Goal: Task Accomplishment & Management: Manage account settings

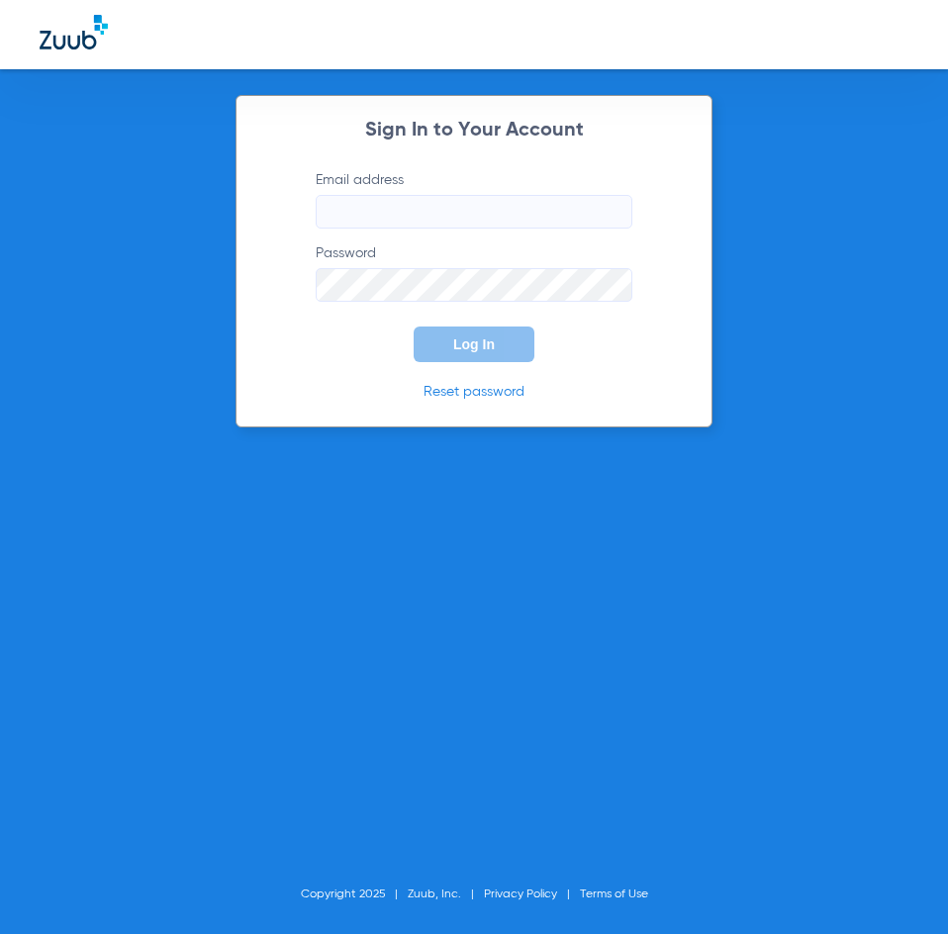
type input "[PERSON_NAME][EMAIL_ADDRESS][DOMAIN_NAME]"
click at [493, 338] on span "Log In" at bounding box center [474, 344] width 42 height 16
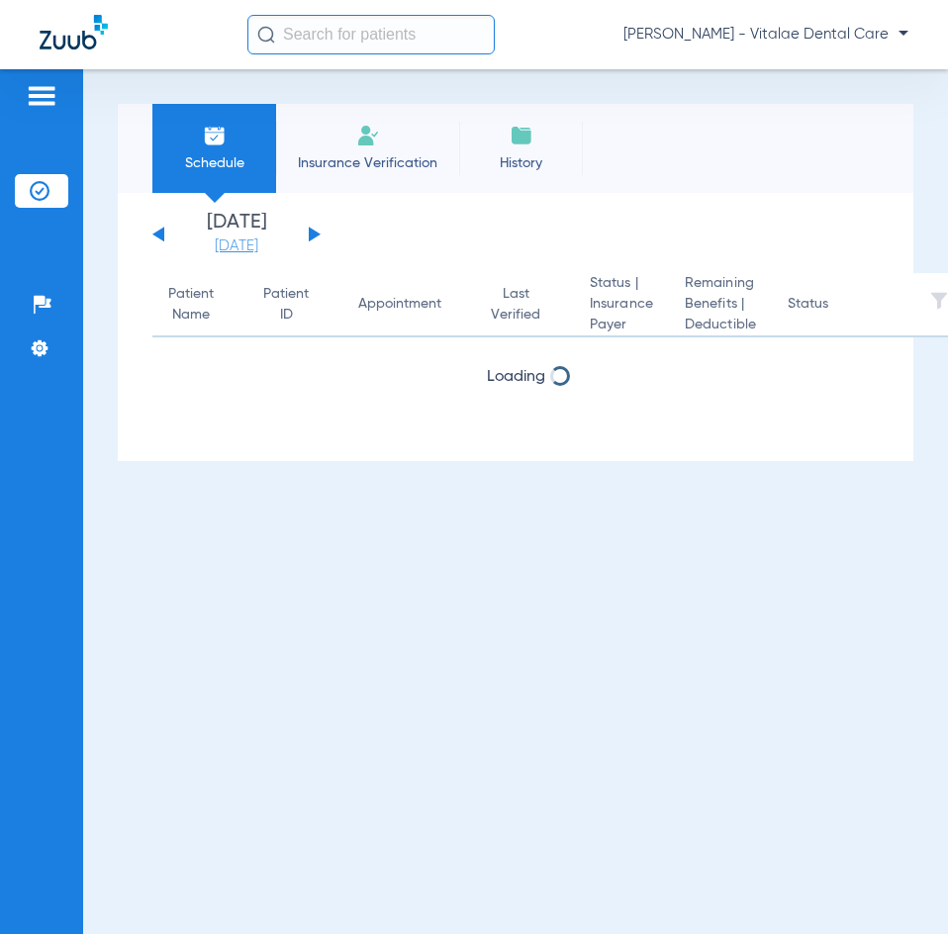
click at [249, 247] on link "[DATE]" at bounding box center [236, 246] width 119 height 20
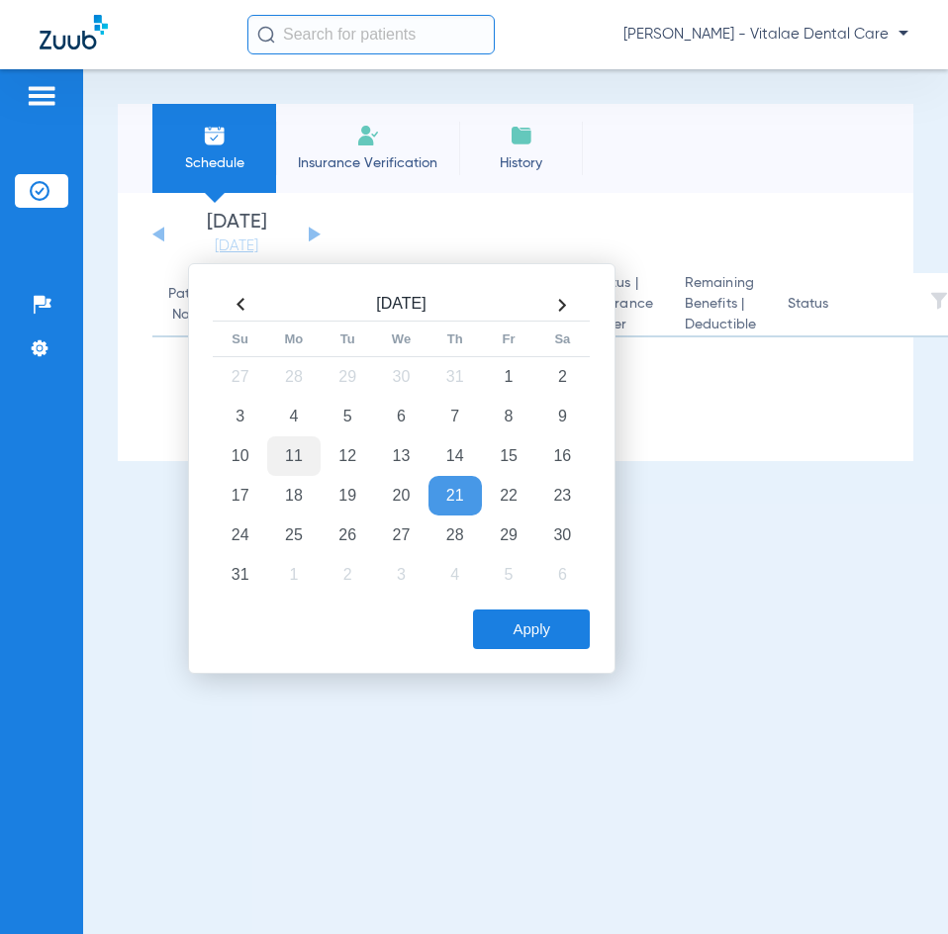
click at [284, 455] on td "11" at bounding box center [293, 456] width 53 height 40
click at [565, 633] on button "Apply" at bounding box center [531, 629] width 117 height 40
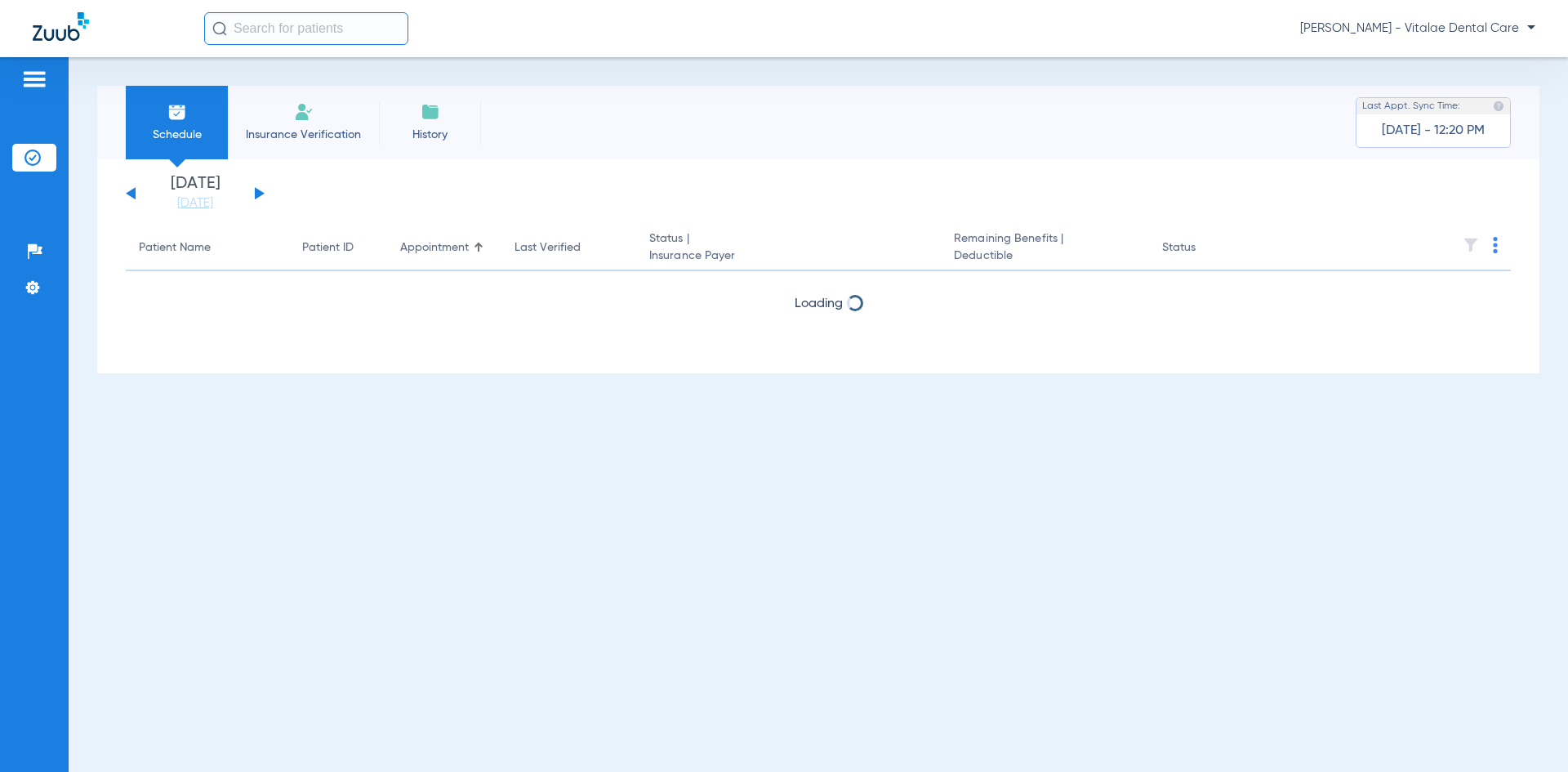
click at [782, 159] on div "Schedule Insurance Verification History Last Appt. Sync Time: Today - 12:20 PM" at bounding box center [818, 122] width 1442 height 73
click at [206, 211] on div "Tuesday 06-17-2025 Wednesday 06-18-2025 Thursday 06-19-2025 Friday 06-20-2025 S…" at bounding box center [818, 266] width 1442 height 214
click at [206, 211] on link "[DATE]" at bounding box center [195, 203] width 98 height 17
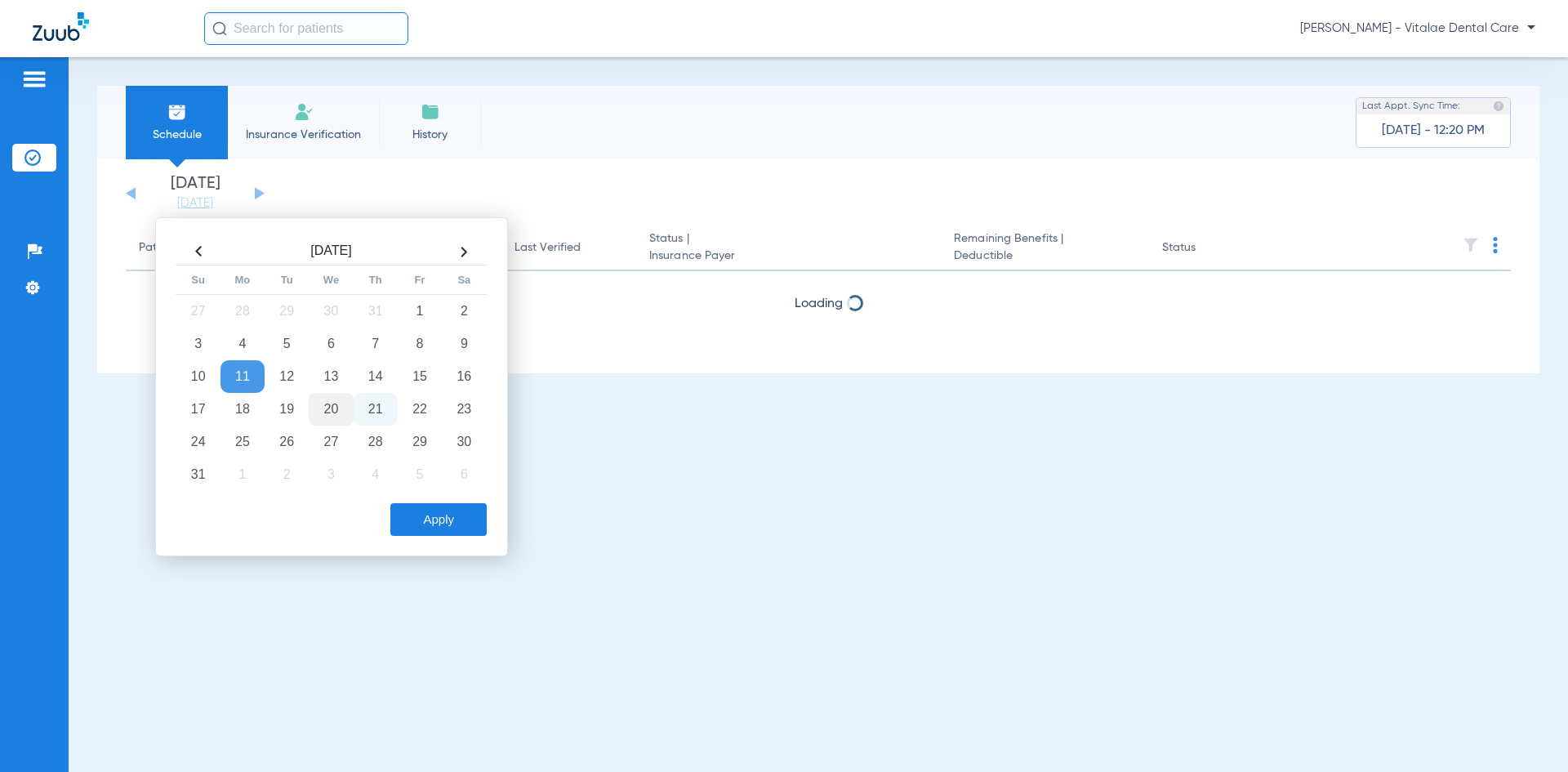
click at [343, 403] on td "20" at bounding box center [330, 410] width 44 height 33
click at [420, 518] on button "Apply" at bounding box center [438, 519] width 97 height 33
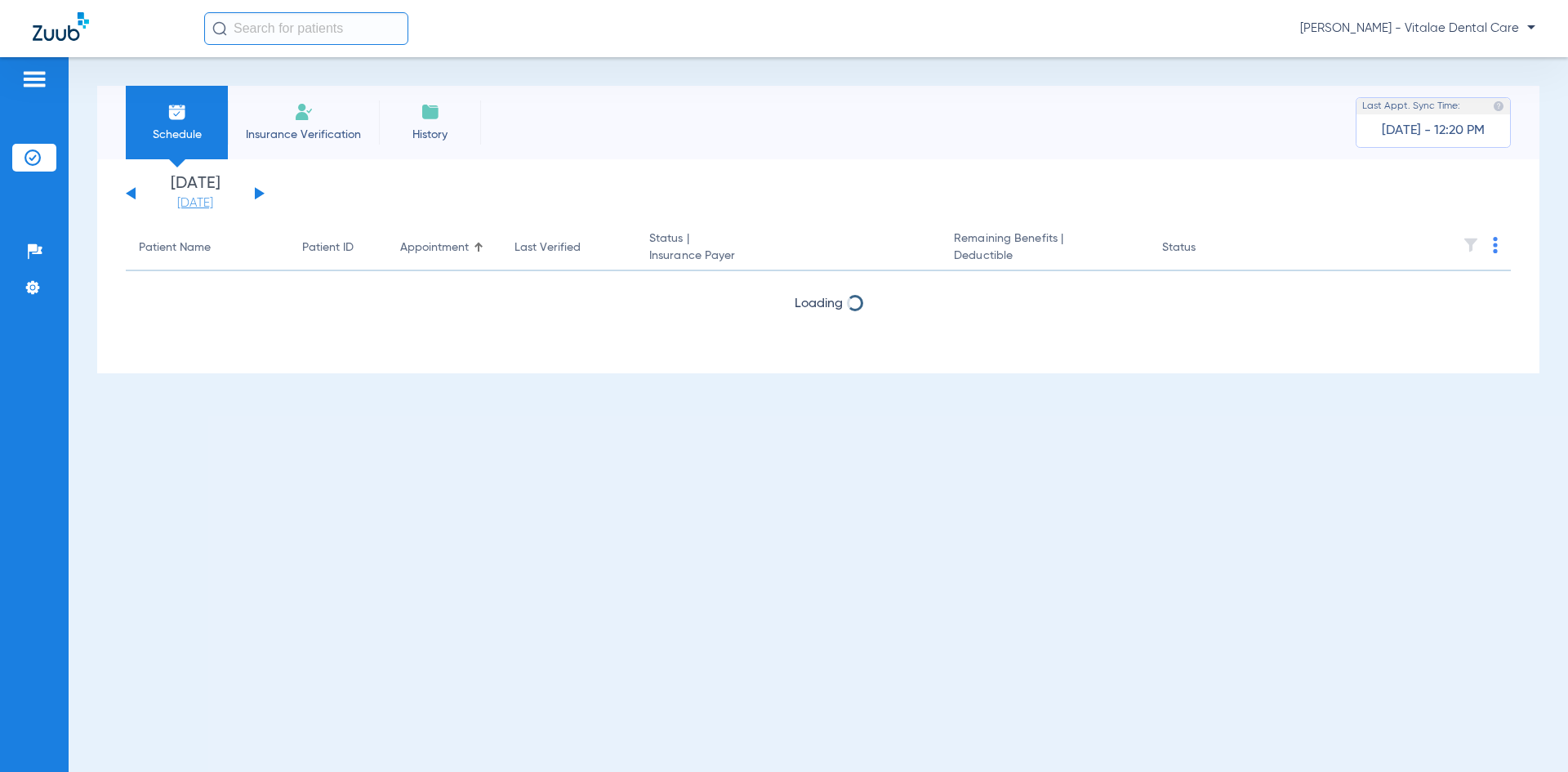
click at [196, 204] on link "[DATE]" at bounding box center [195, 203] width 98 height 17
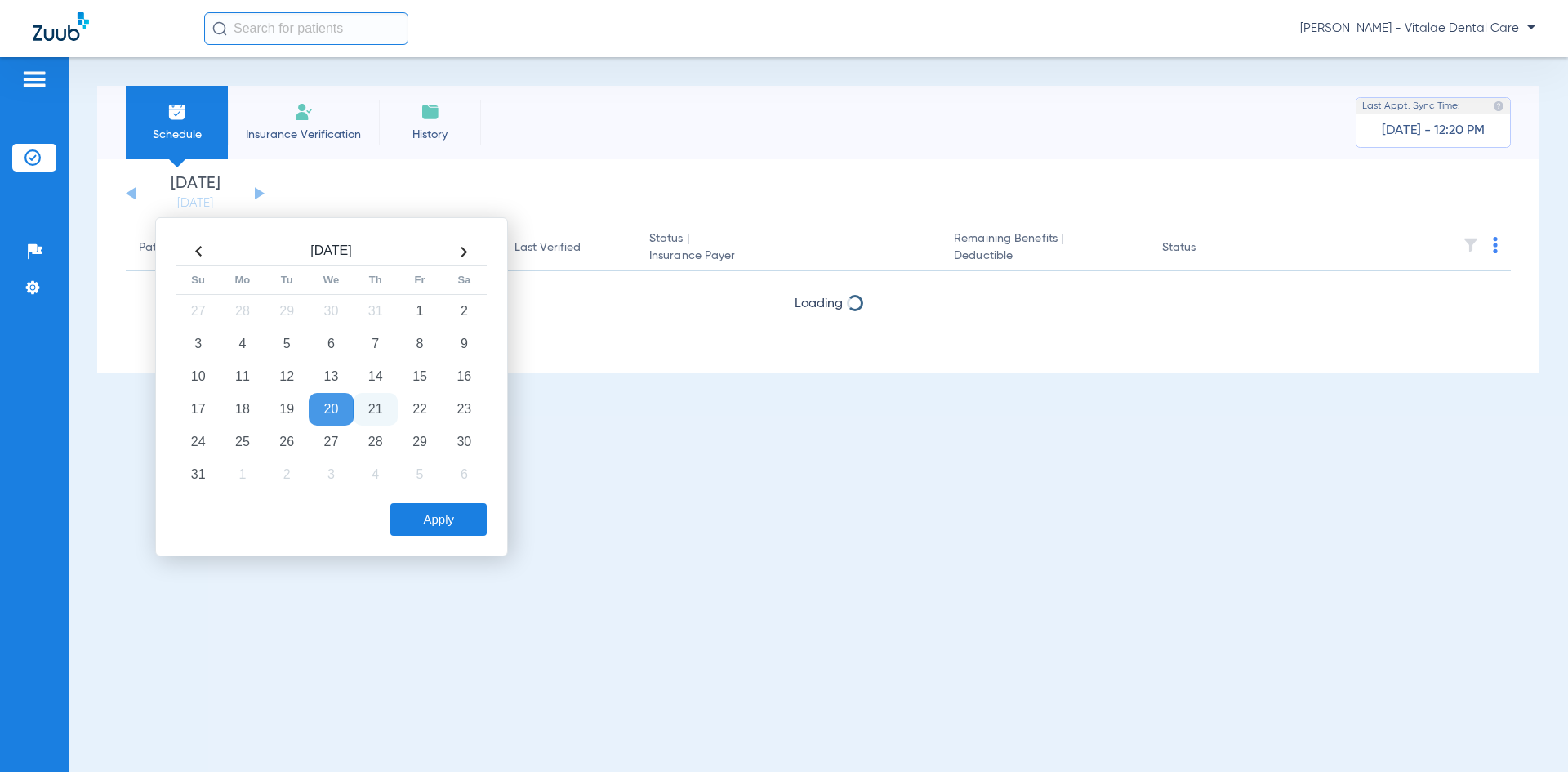
drag, startPoint x: 364, startPoint y: 405, endPoint x: 375, endPoint y: 407, distance: 11.2
click at [365, 405] on td "21" at bounding box center [375, 410] width 44 height 33
click at [464, 504] on button "Apply" at bounding box center [438, 519] width 97 height 33
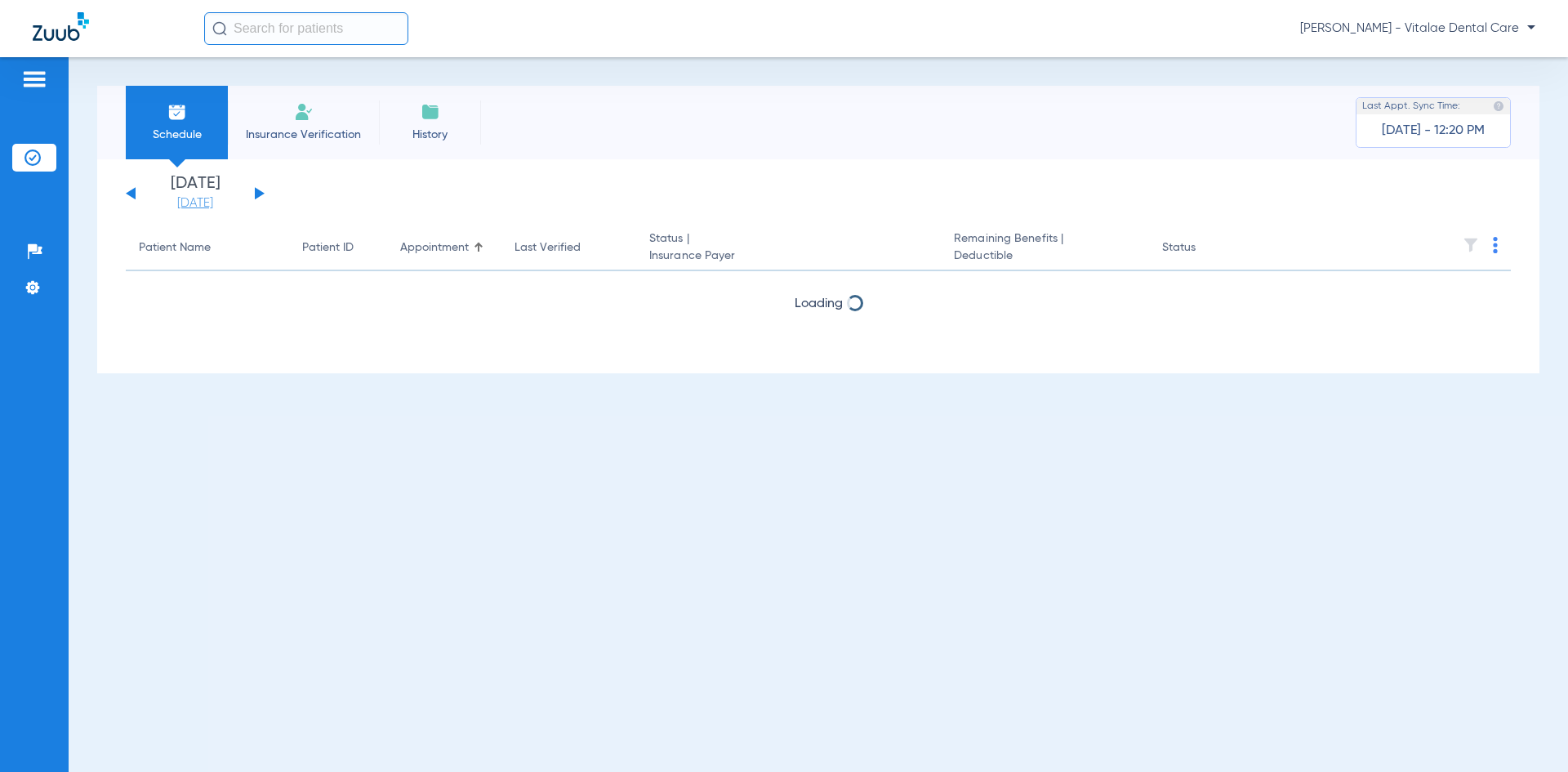
click at [177, 200] on link "[DATE]" at bounding box center [195, 203] width 98 height 17
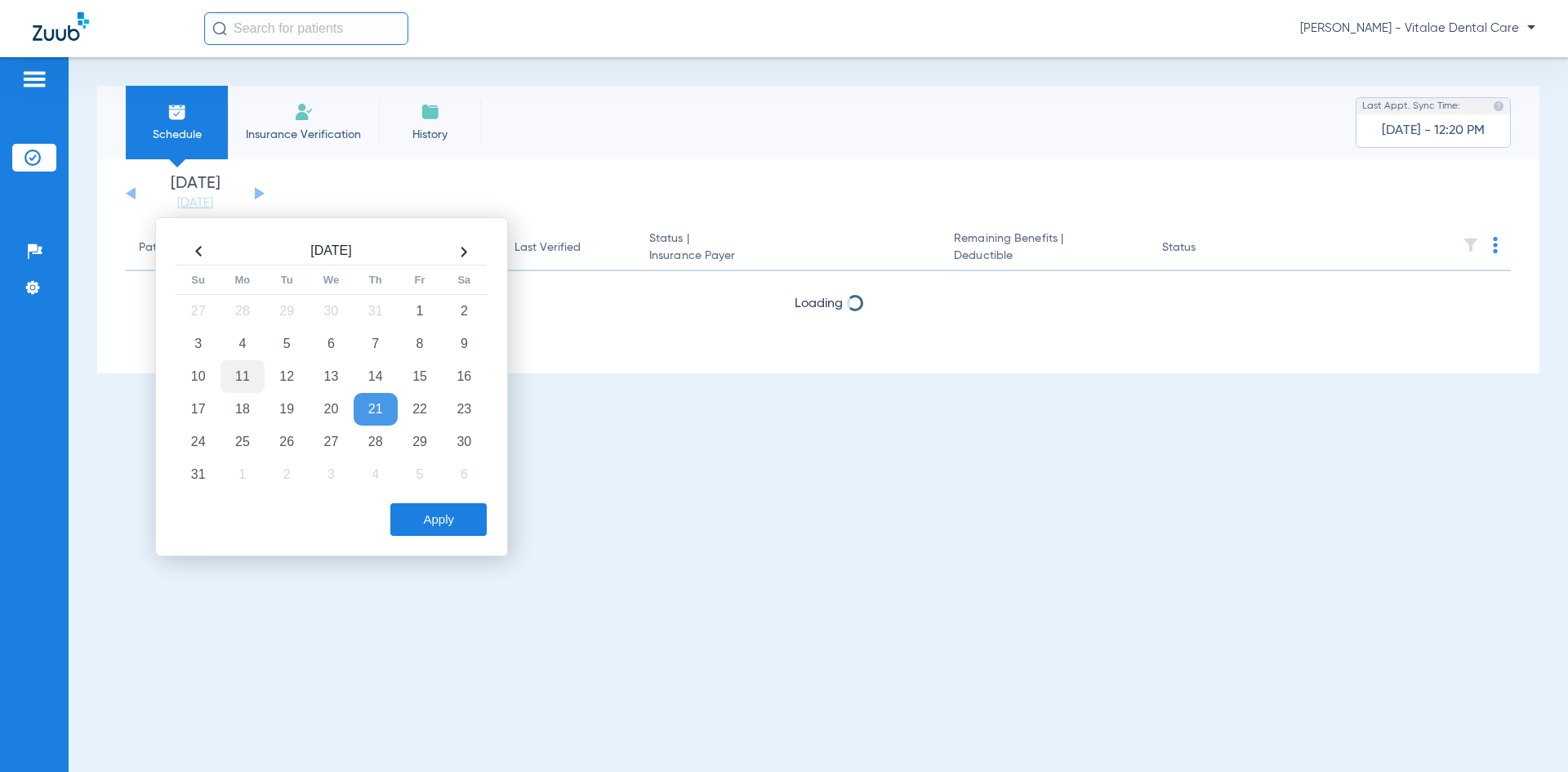
click at [224, 381] on td "11" at bounding box center [242, 377] width 44 height 33
click at [418, 514] on button "Apply" at bounding box center [438, 519] width 97 height 33
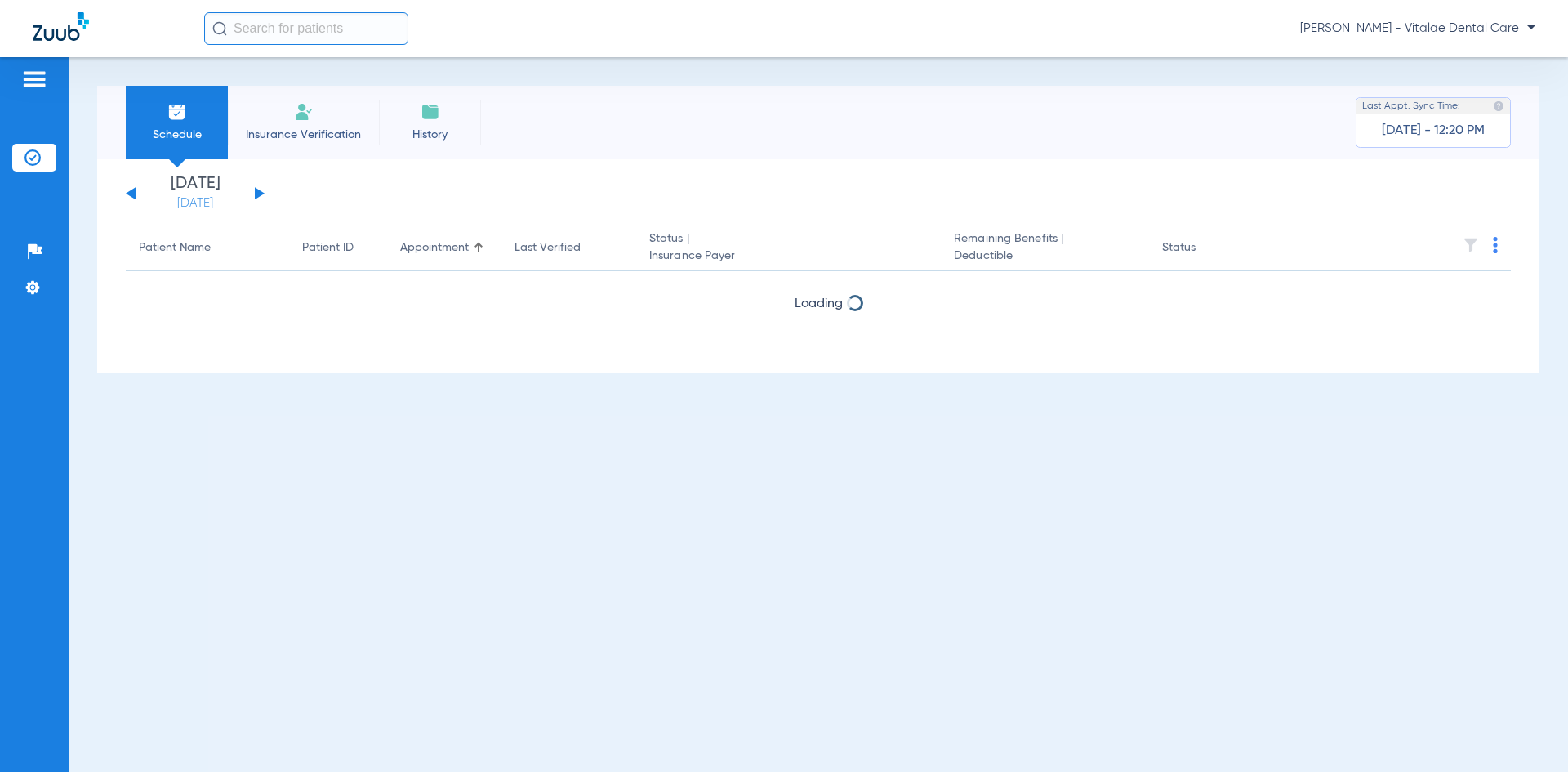
click at [187, 197] on link "[DATE]" at bounding box center [195, 203] width 98 height 17
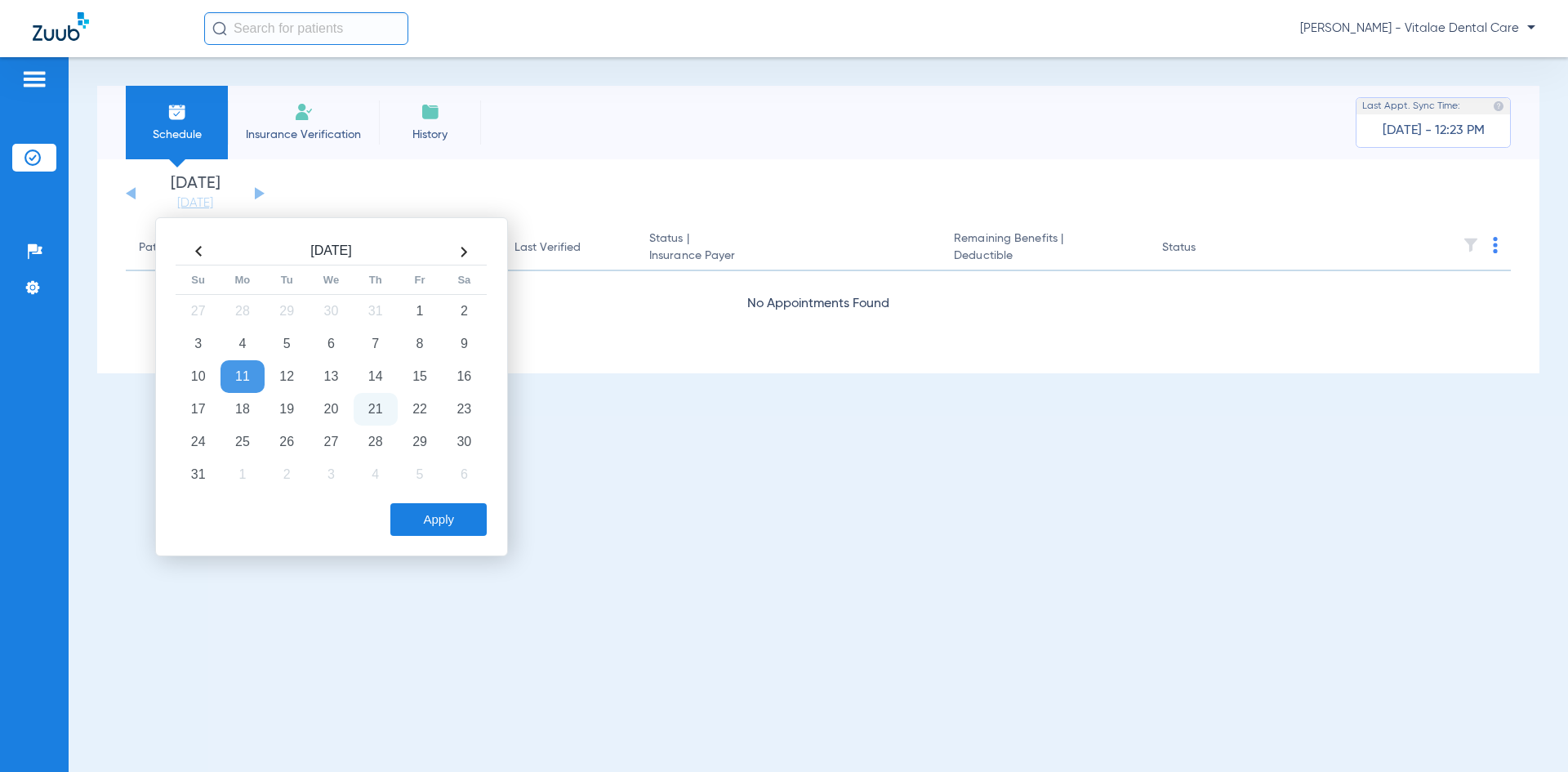
click at [465, 523] on button "Apply" at bounding box center [438, 519] width 97 height 33
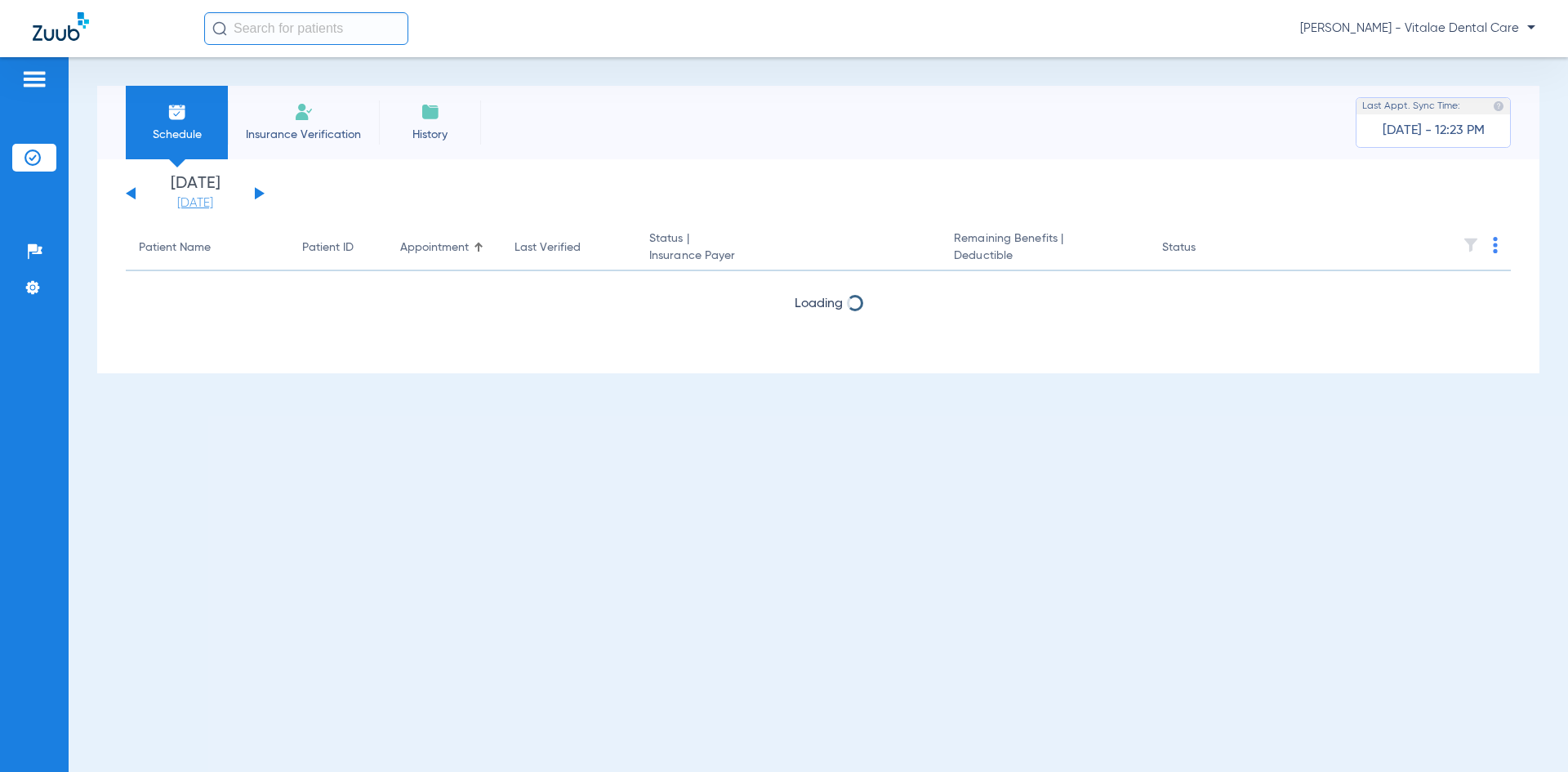
click at [177, 204] on link "[DATE]" at bounding box center [195, 203] width 98 height 17
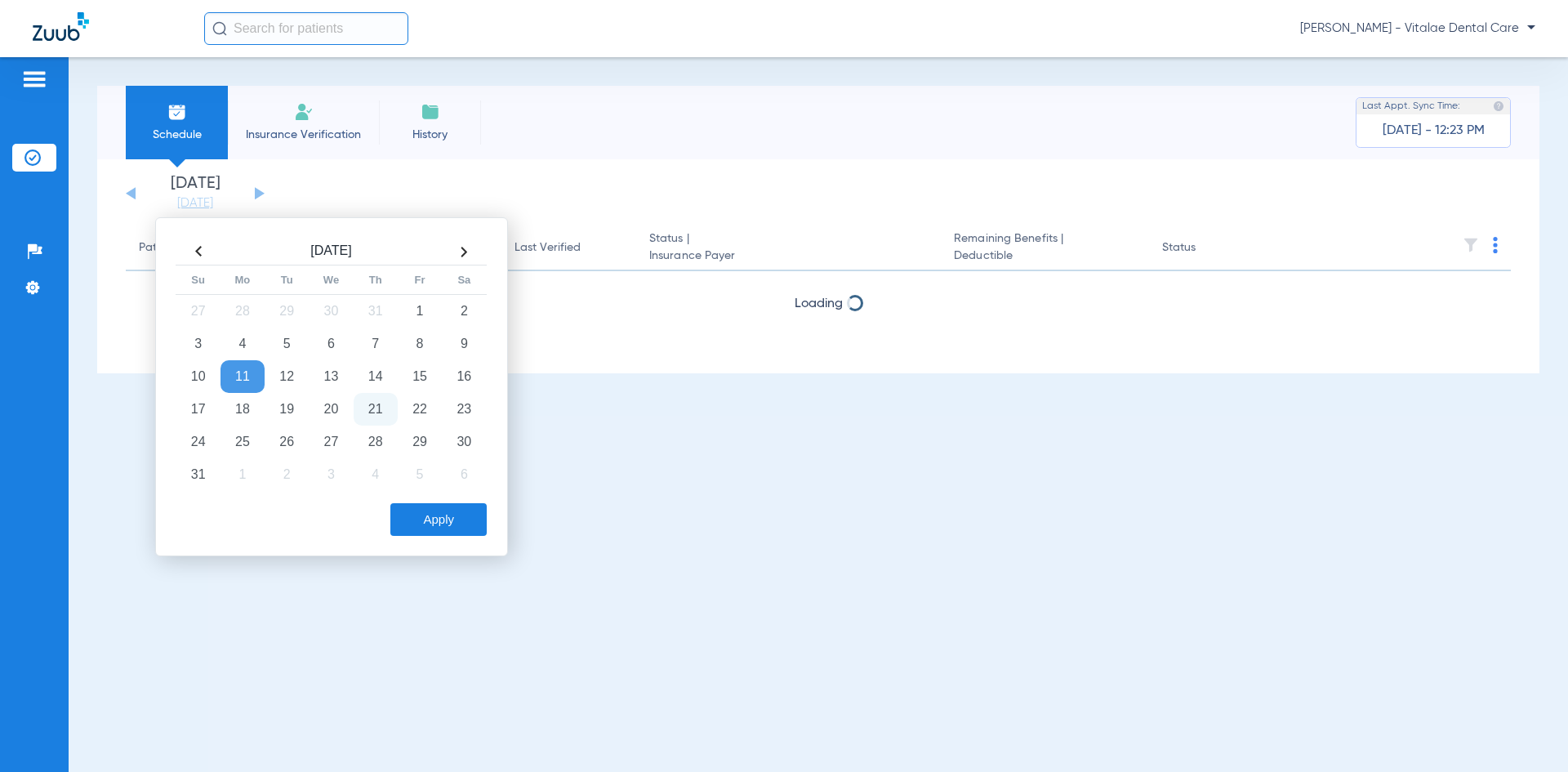
click at [396, 408] on td "21" at bounding box center [375, 410] width 44 height 33
click at [475, 508] on button "Apply" at bounding box center [438, 519] width 97 height 33
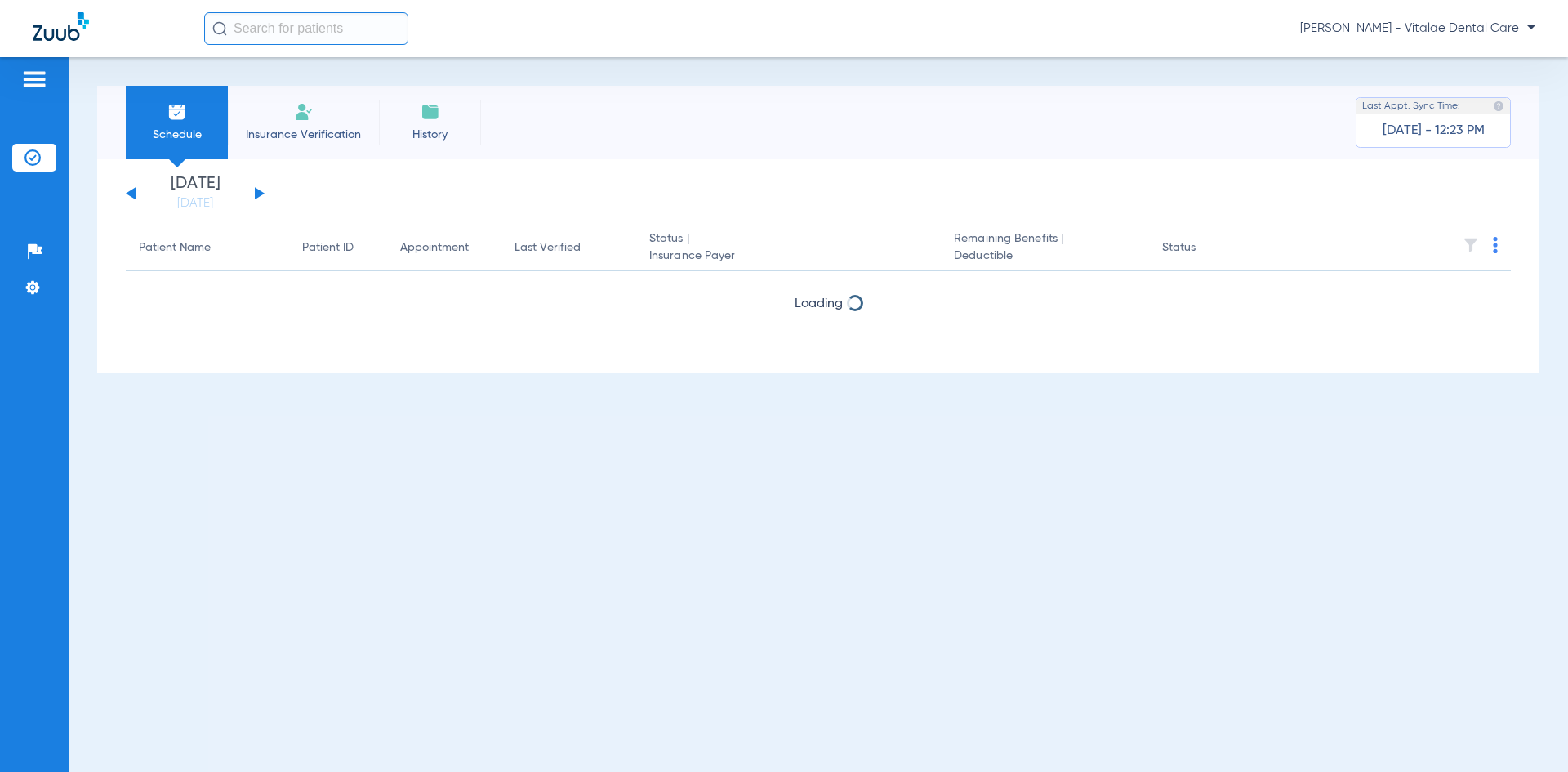
click at [1249, 514] on div "Schedule Insurance Verification History Last Appt. Sync Time: Today - 12:23 PM …" at bounding box center [818, 414] width 1500 height 715
click at [260, 193] on button at bounding box center [260, 193] width 10 height 12
click at [135, 191] on div "Tuesday 06-17-2025 Wednesday 06-18-2025 Thursday 06-19-2025 Friday 06-20-2025 S…" at bounding box center [195, 194] width 139 height 36
click at [1201, 532] on div "Schedule Insurance Verification History Last Appt. Sync Time: Today - 12:26 PM …" at bounding box center [818, 414] width 1500 height 715
click at [193, 205] on link "[DATE]" at bounding box center [195, 203] width 98 height 17
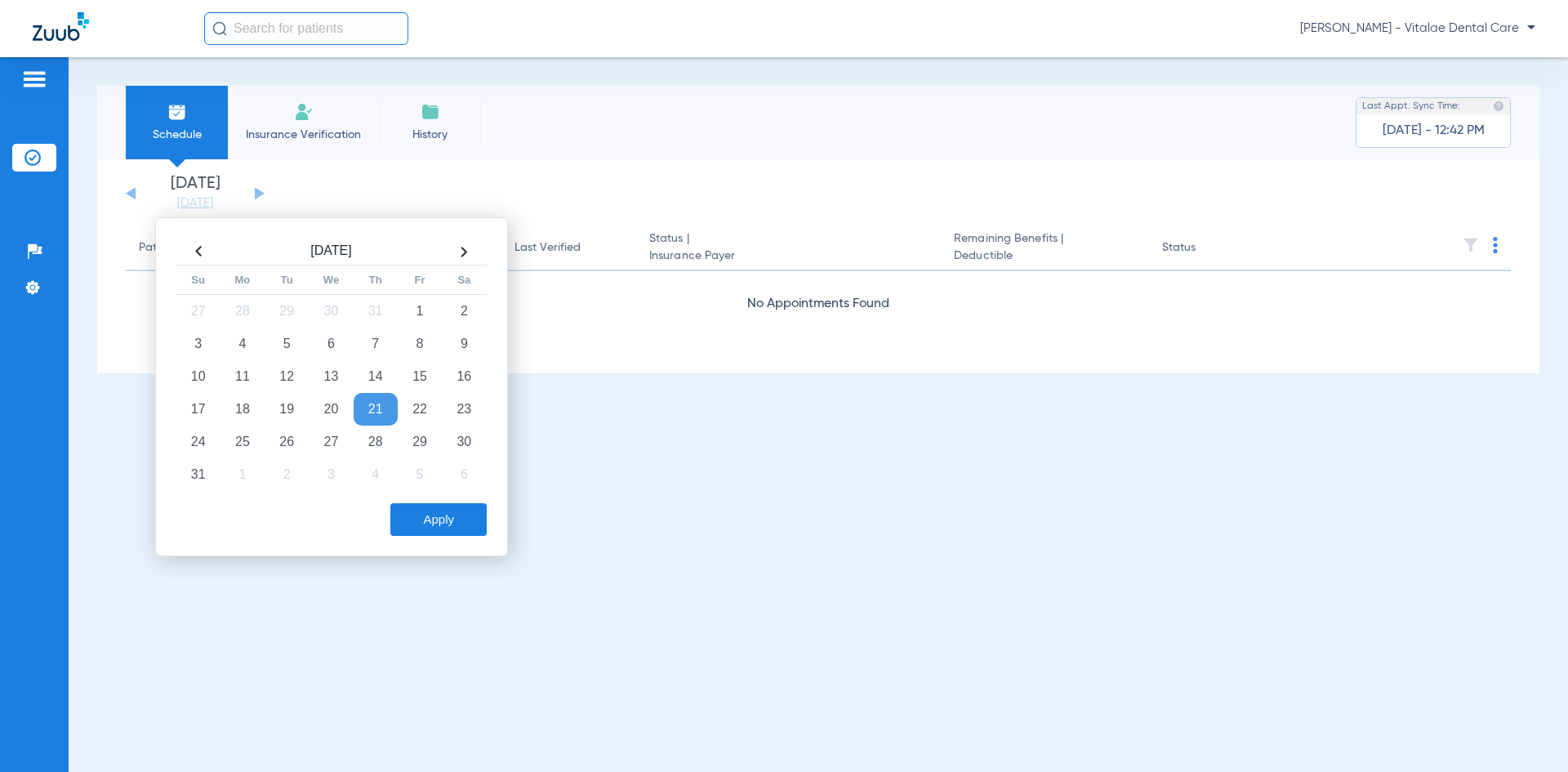
click at [423, 519] on button "Apply" at bounding box center [438, 519] width 97 height 33
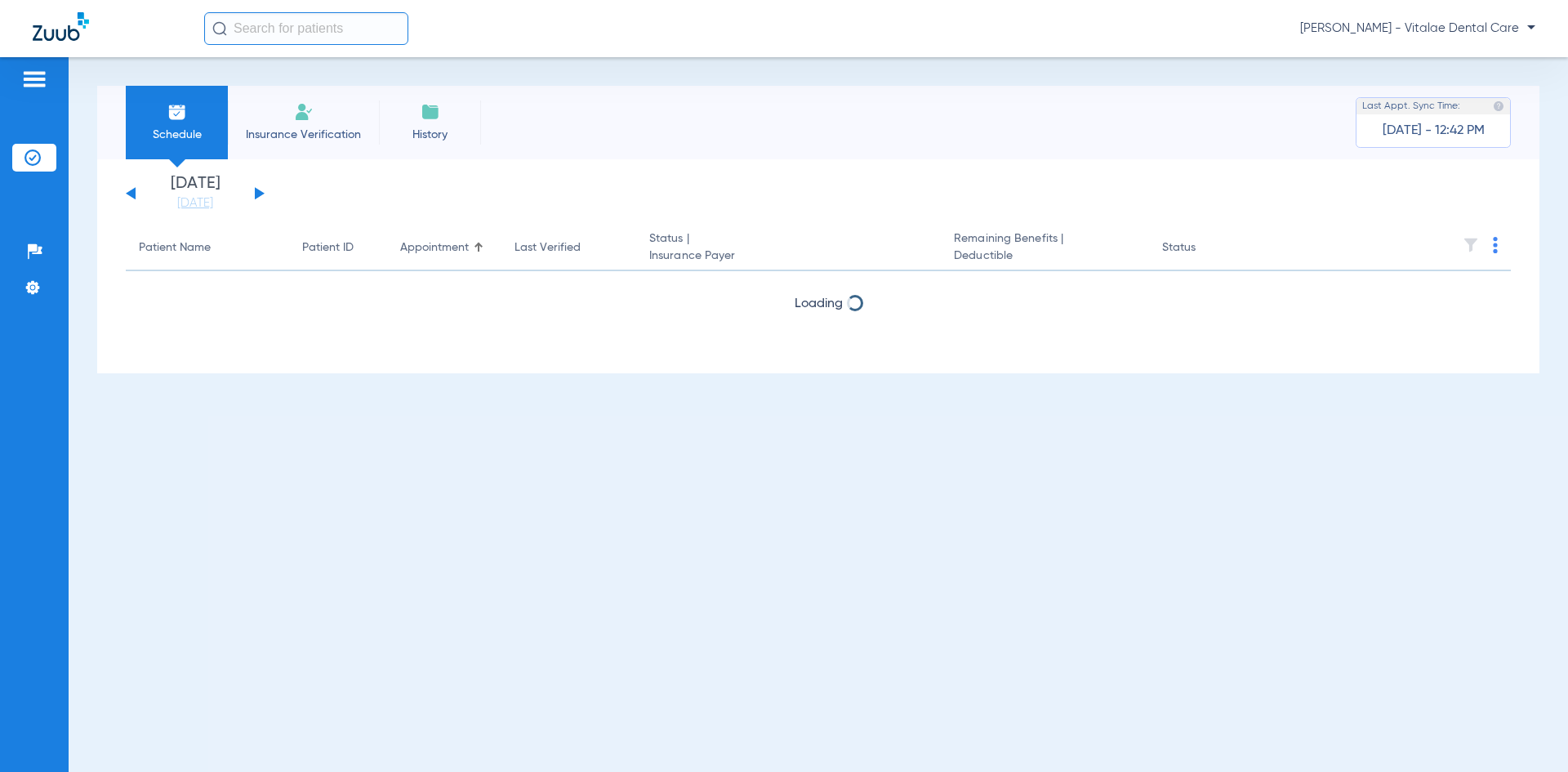
click at [276, 132] on span "Insurance Verification" at bounding box center [303, 135] width 126 height 17
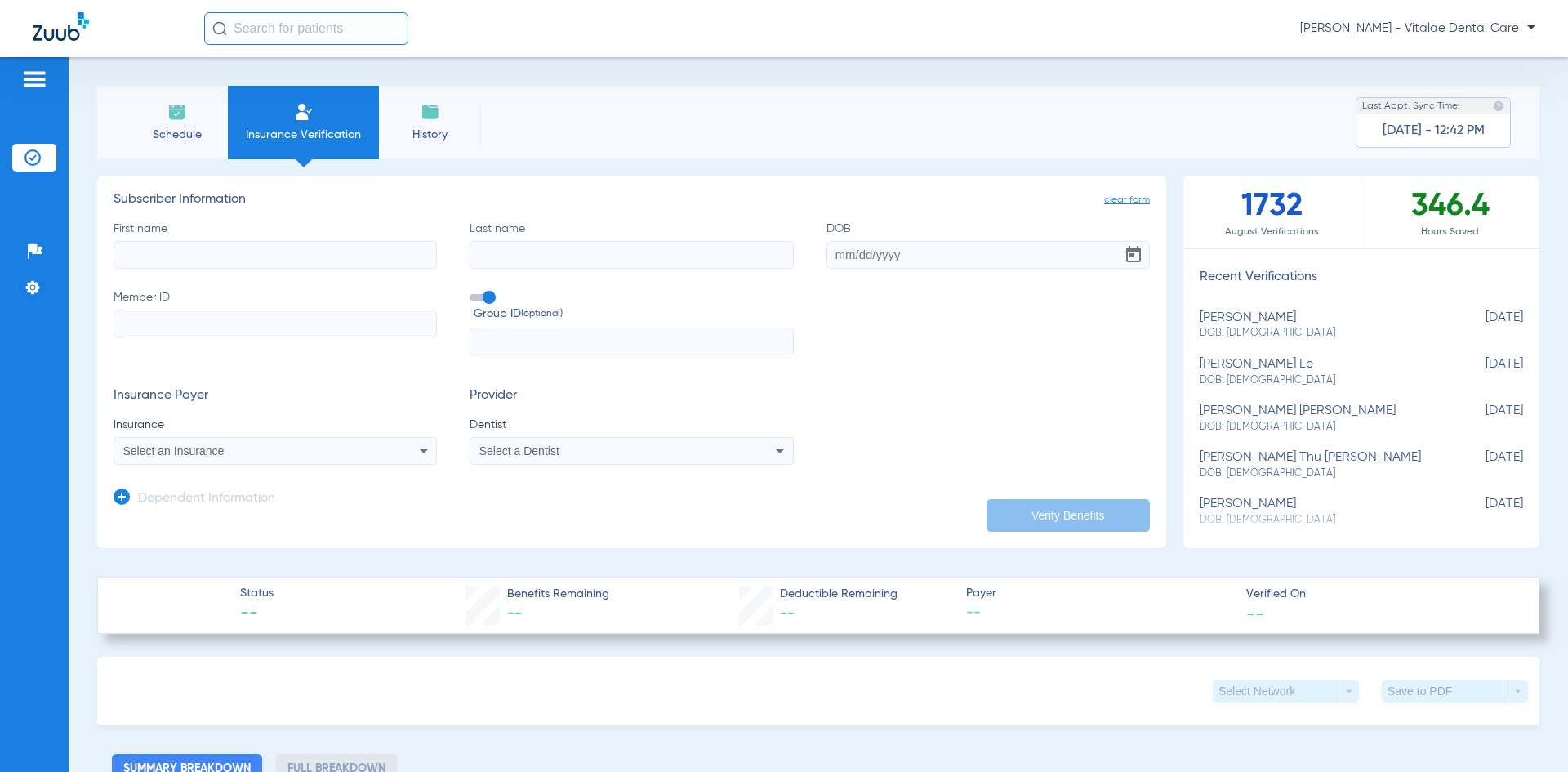
click at [409, 123] on li "History" at bounding box center [430, 122] width 102 height 73
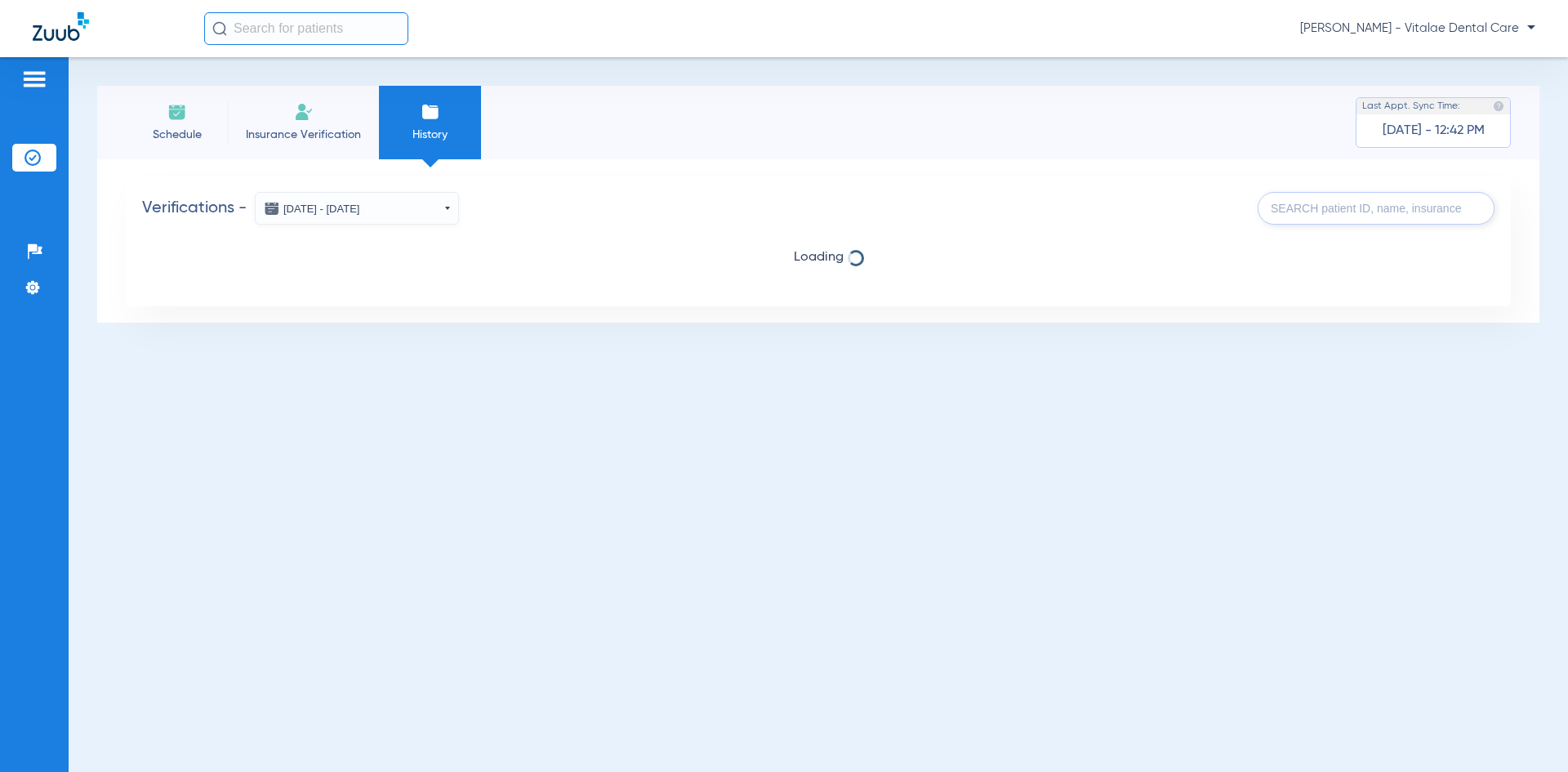
click at [326, 121] on li "Insurance Verification" at bounding box center [303, 122] width 151 height 73
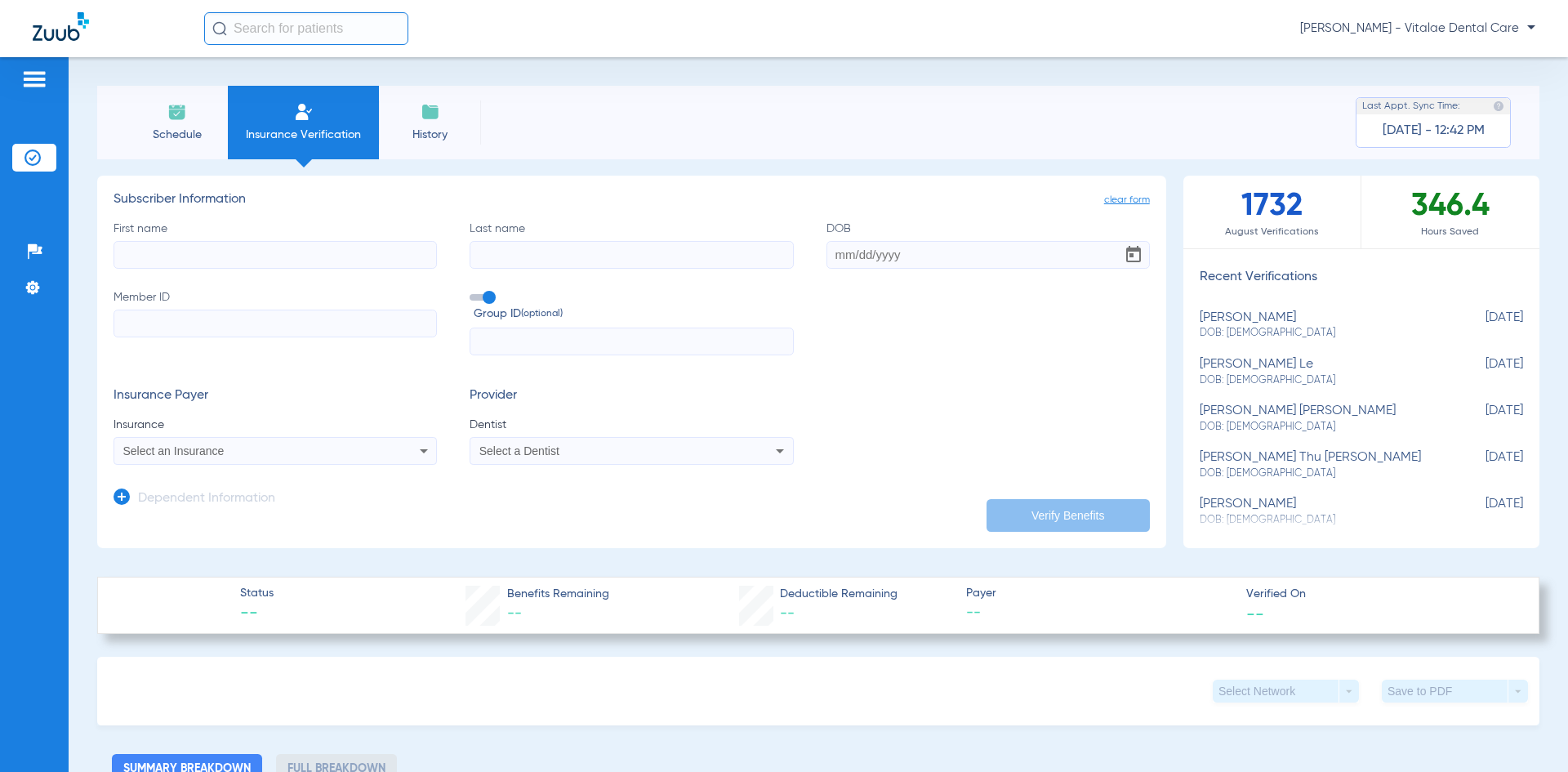
click at [214, 116] on li "Schedule" at bounding box center [177, 122] width 102 height 73
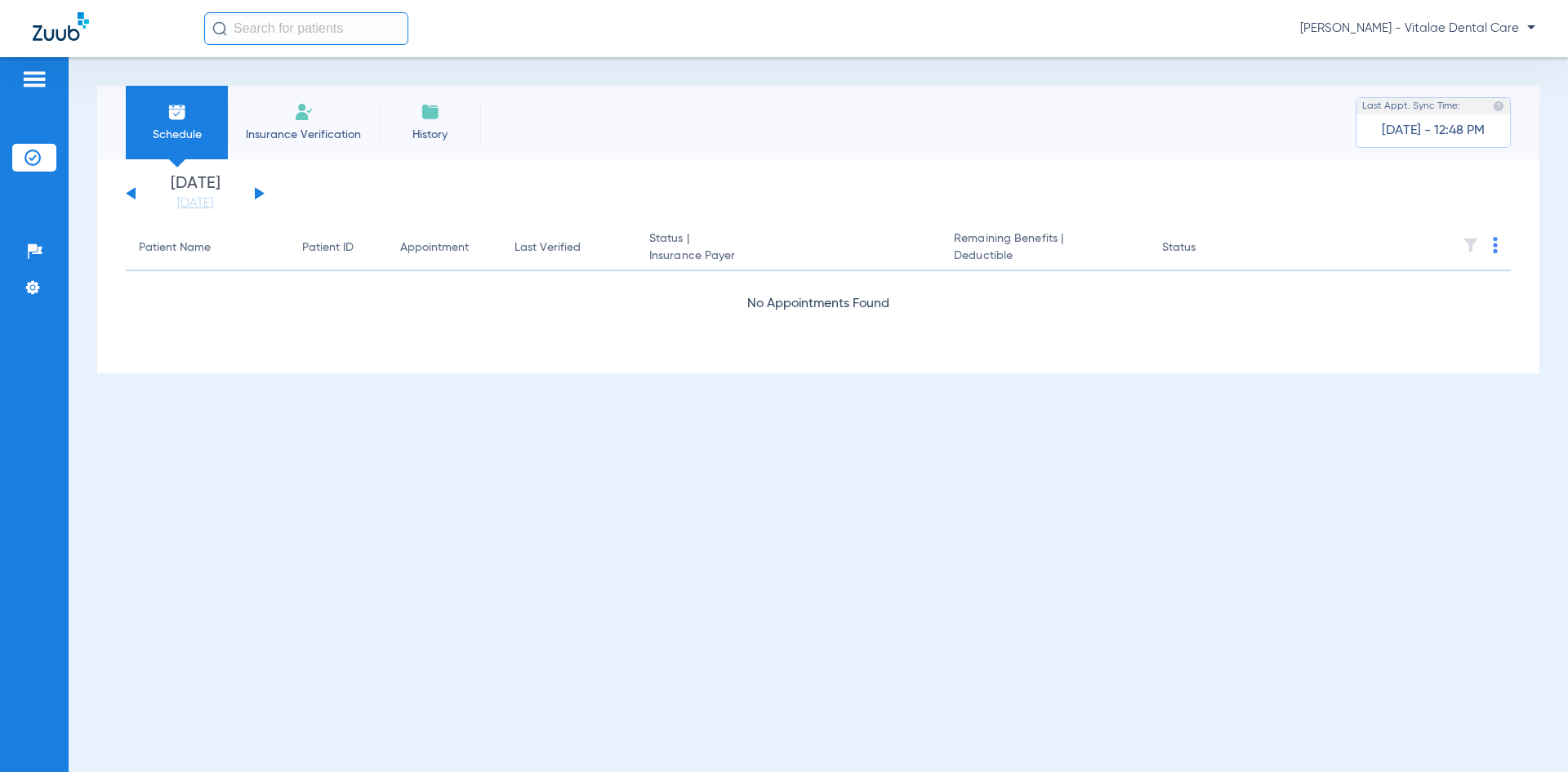
click at [1027, 514] on div "Schedule Insurance Verification History Last Appt. Sync Time: Today - 12:48 PM …" at bounding box center [818, 414] width 1500 height 715
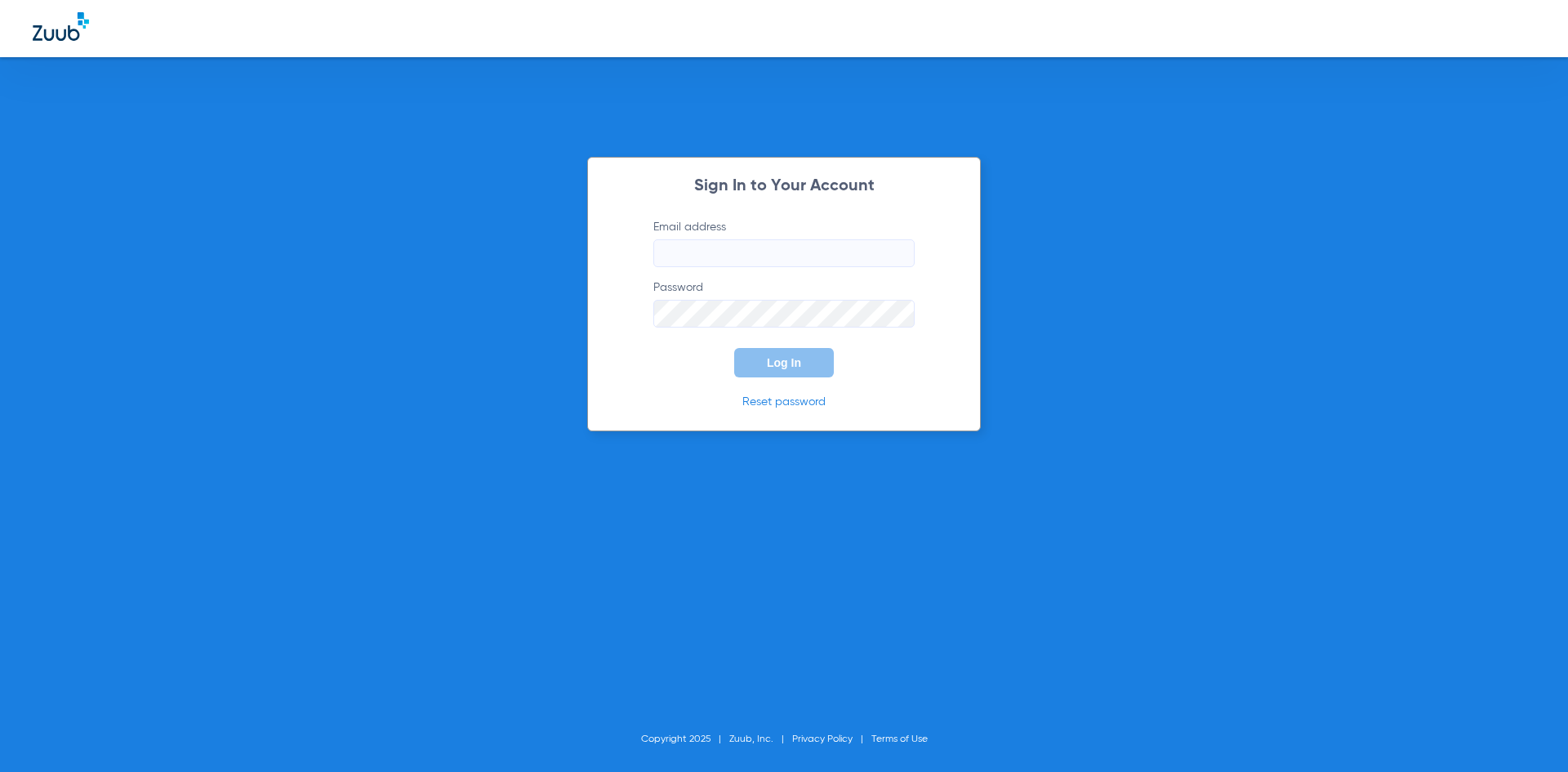
type input "matt@vitalaedental.com"
